Goal: Information Seeking & Learning: Learn about a topic

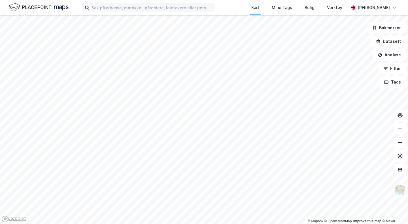
drag, startPoint x: 0, startPoint y: 0, endPoint x: 150, endPoint y: 9, distance: 150.2
click at [143, 1] on div "Kart Mine Tags Bolig Verktøy [PERSON_NAME]" at bounding box center [204, 7] width 408 height 15
click at [150, 9] on input at bounding box center [151, 7] width 124 height 9
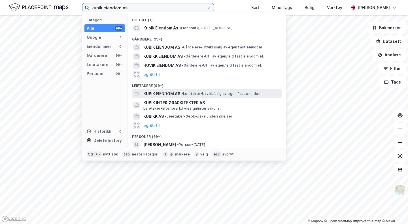
type input "kubik eiendom as"
click at [181, 95] on div "KUBIK EIENDOM AS • Leietaker • [GEOGRAPHIC_DATA]/salg av egen fast eiendom" at bounding box center [211, 93] width 137 height 7
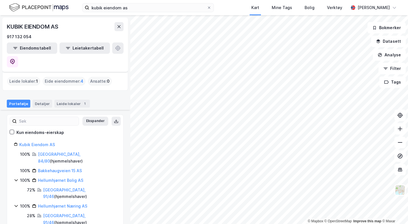
scroll to position [46, 0]
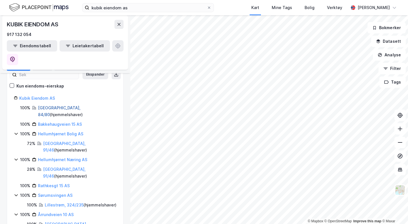
click at [54, 105] on link "[GEOGRAPHIC_DATA], 84/80" at bounding box center [59, 111] width 43 height 12
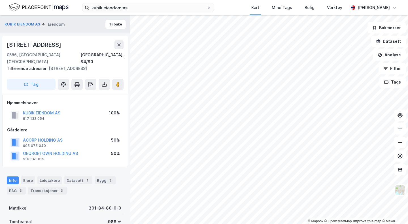
scroll to position [47, 0]
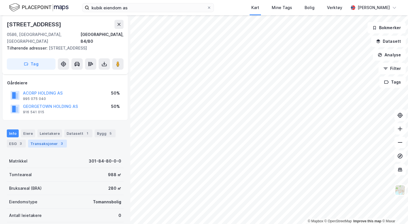
click at [54, 140] on div "Transaksjoner 3" at bounding box center [47, 144] width 39 height 8
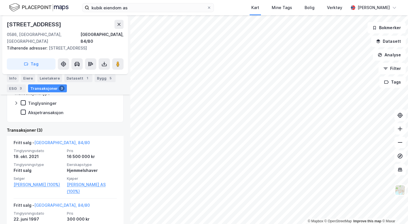
scroll to position [171, 0]
